Goal: Navigation & Orientation: Find specific page/section

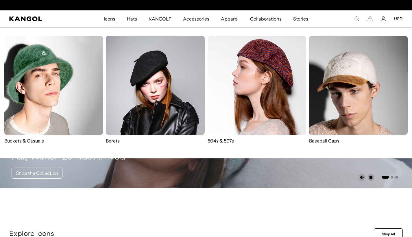
scroll to position [0, 119]
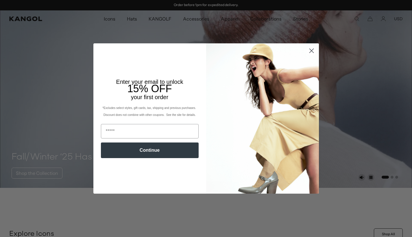
click at [309, 53] on icon "Close dialog" at bounding box center [311, 51] width 4 height 4
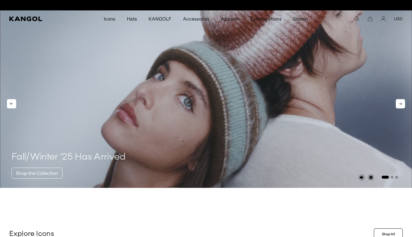
scroll to position [0, 0]
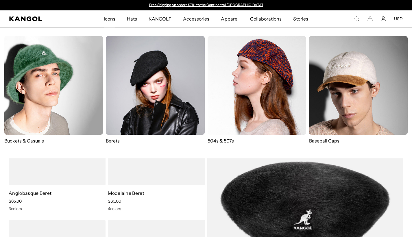
click at [257, 73] on img at bounding box center [256, 85] width 98 height 98
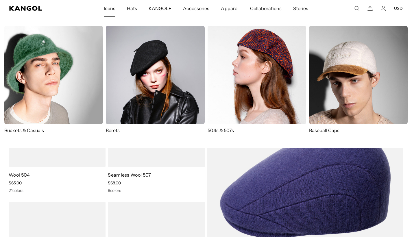
scroll to position [0, 119]
click at [163, 82] on img at bounding box center [155, 75] width 98 height 98
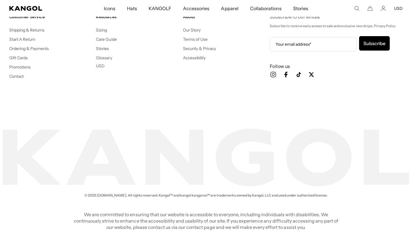
scroll to position [0, 119]
